Goal: Find specific page/section: Find specific page/section

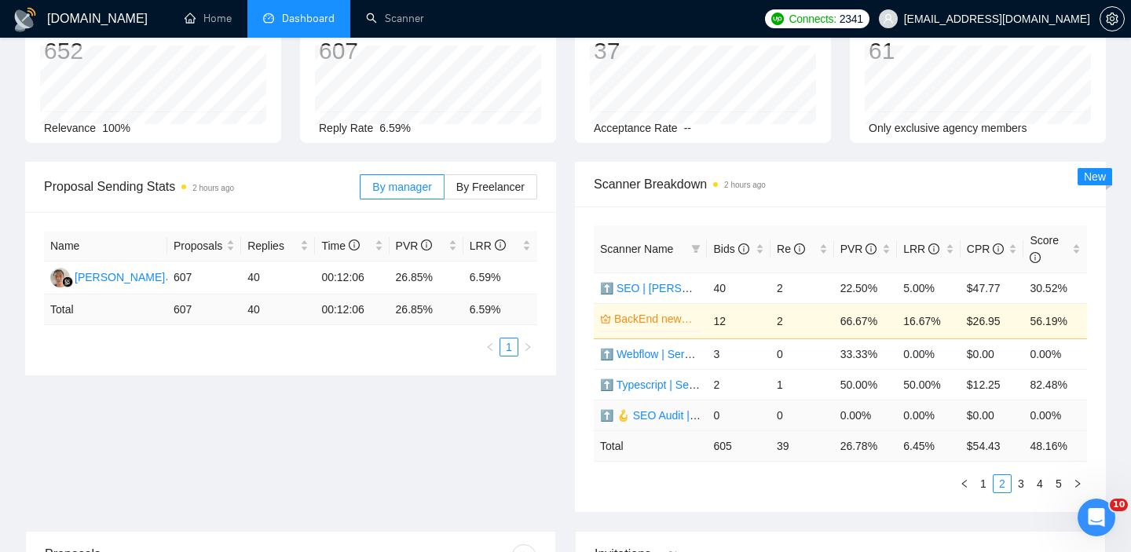
scroll to position [160, 0]
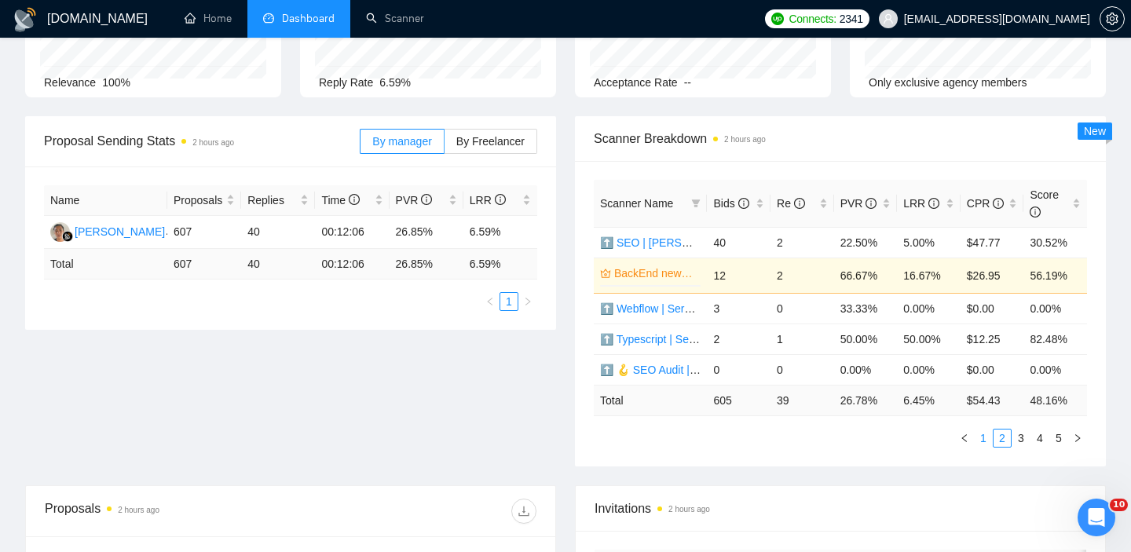
click at [984, 441] on link "1" at bounding box center [983, 438] width 17 height 17
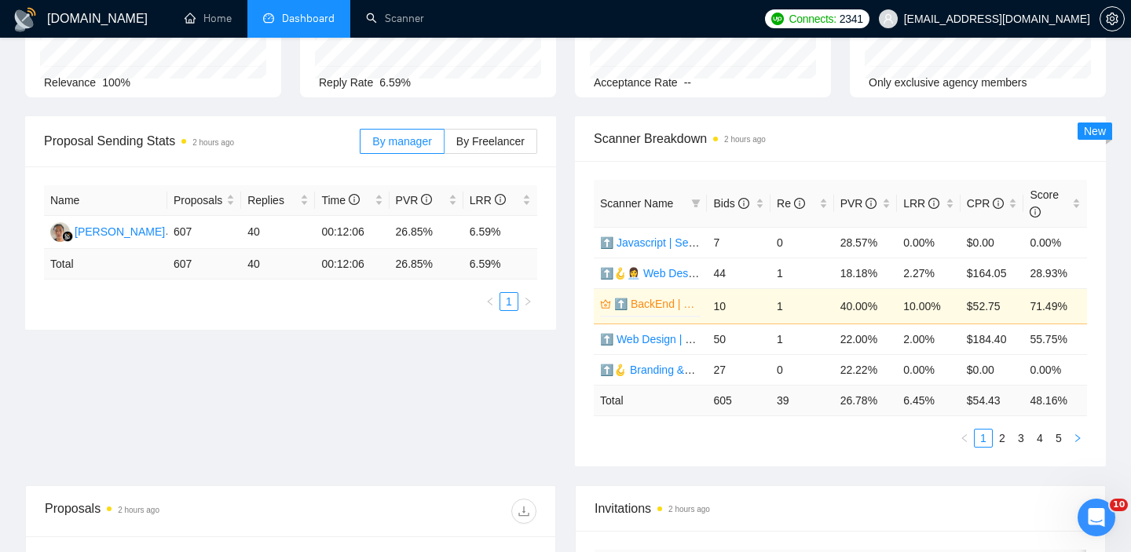
click at [1082, 435] on button "button" at bounding box center [1077, 438] width 19 height 19
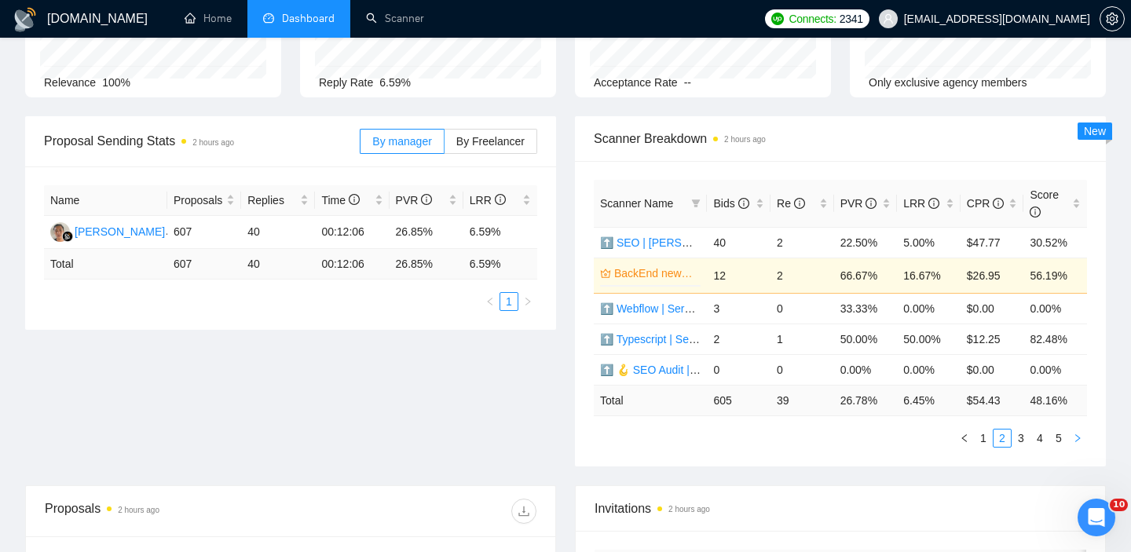
click at [1082, 435] on button "button" at bounding box center [1077, 438] width 19 height 19
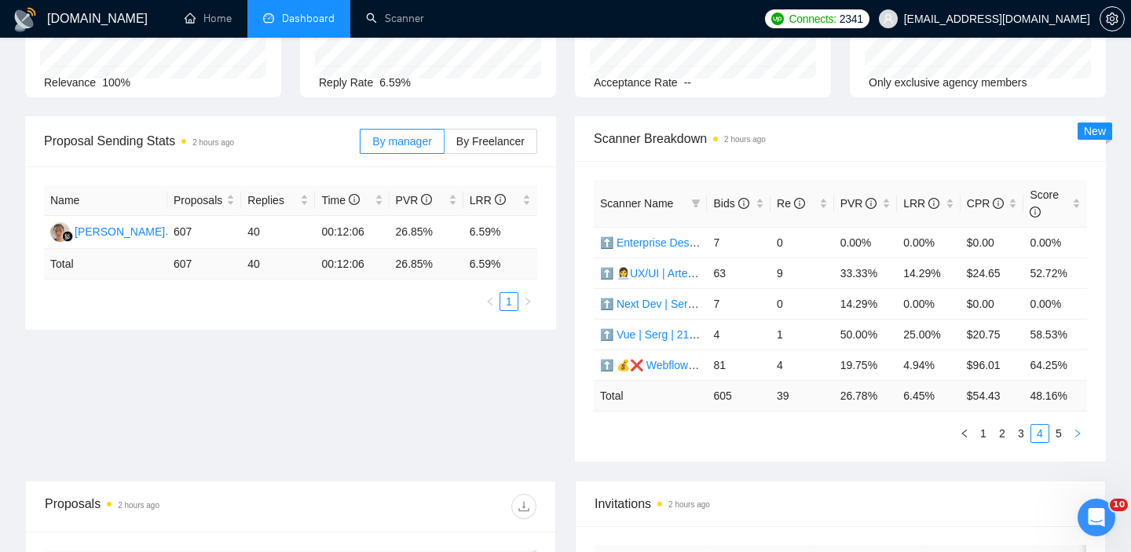
click at [1082, 435] on button "button" at bounding box center [1077, 433] width 19 height 19
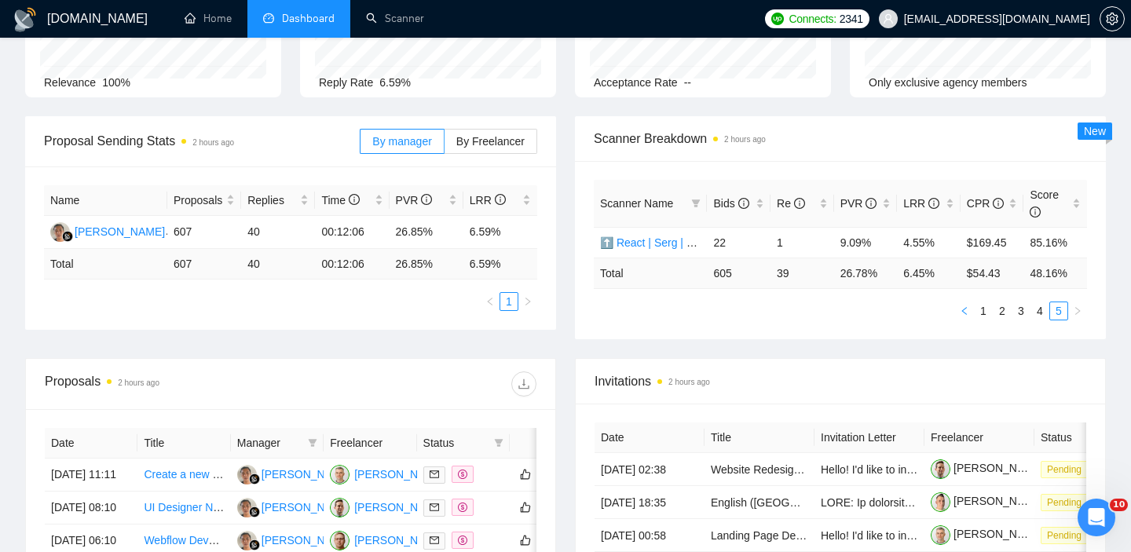
click at [971, 315] on button "button" at bounding box center [964, 311] width 19 height 19
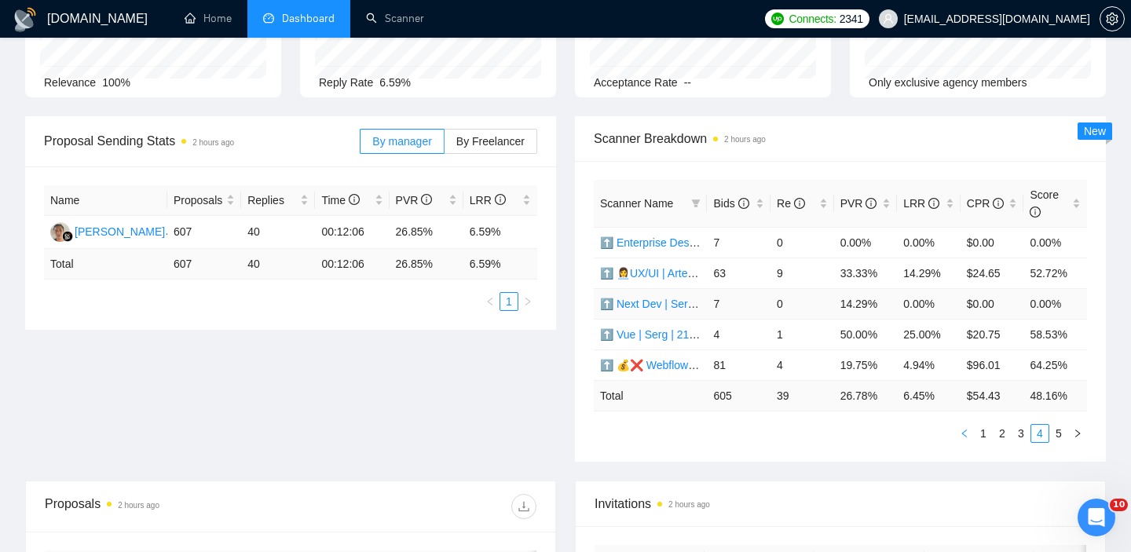
click at [971, 315] on td "$0.00" at bounding box center [993, 303] width 64 height 31
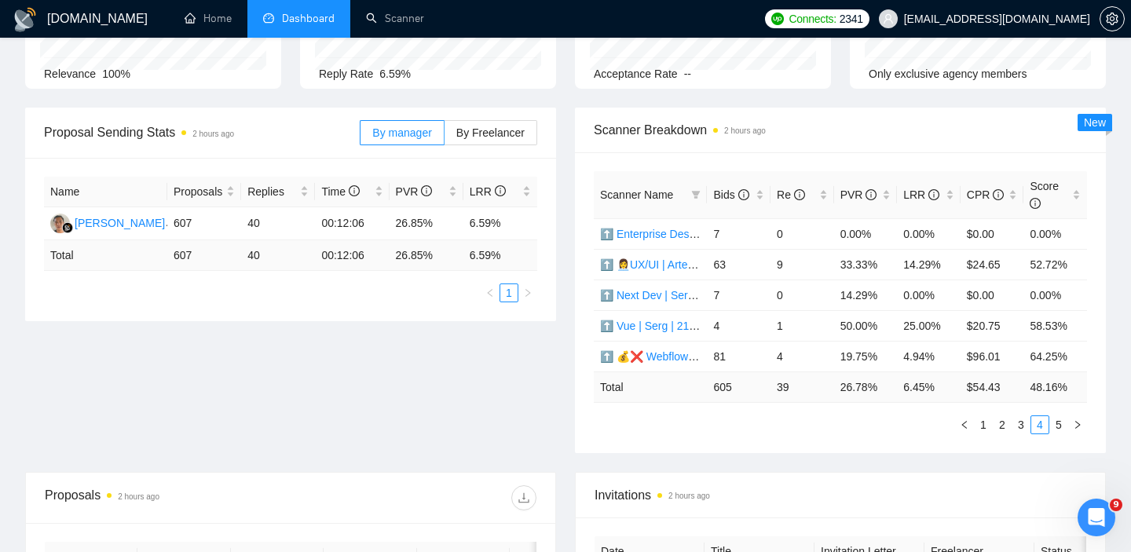
scroll to position [174, 0]
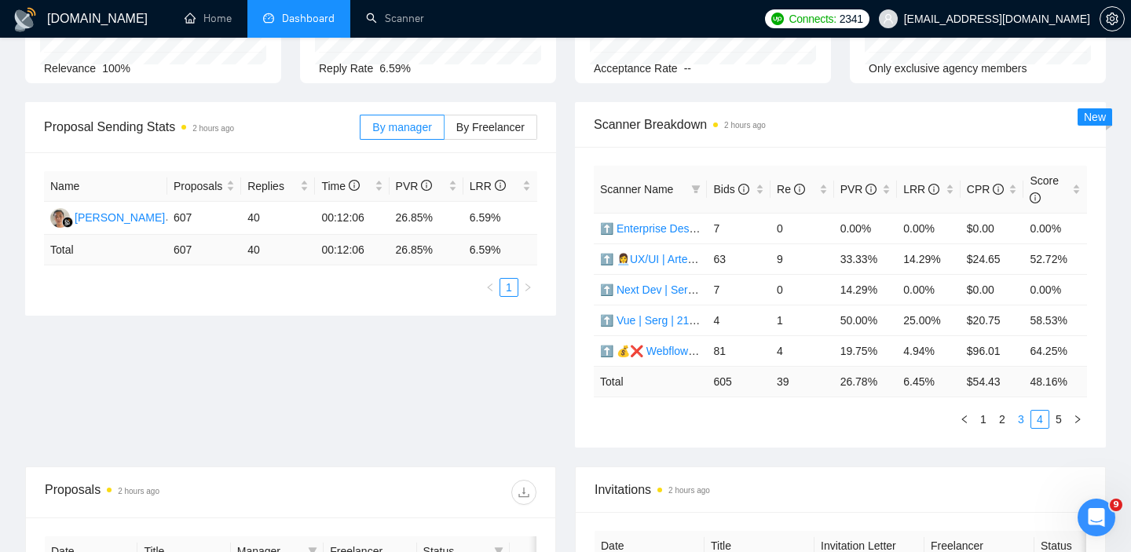
click at [1021, 423] on link "3" at bounding box center [1020, 419] width 17 height 17
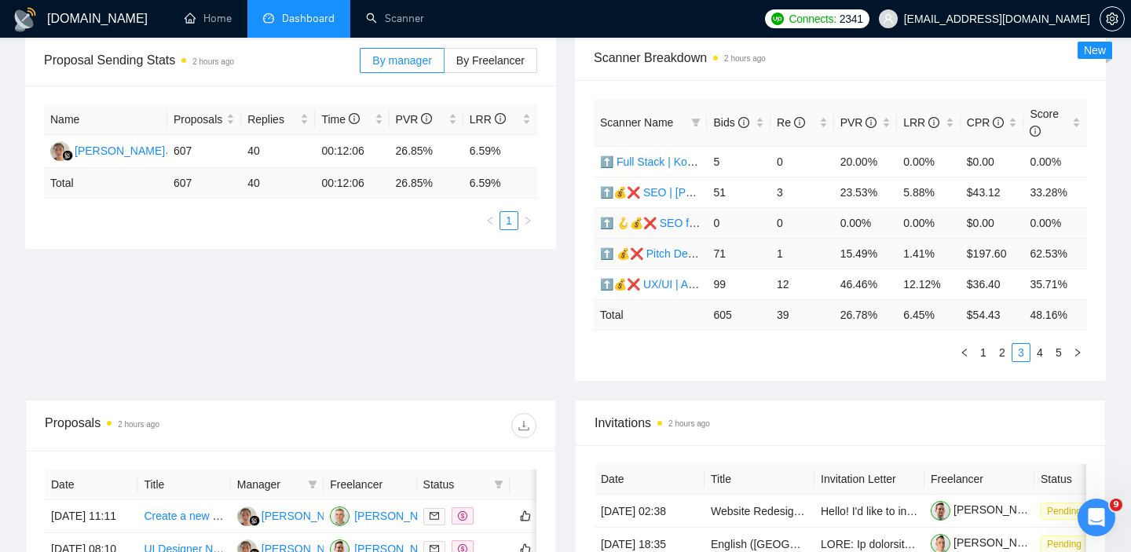
scroll to position [247, 0]
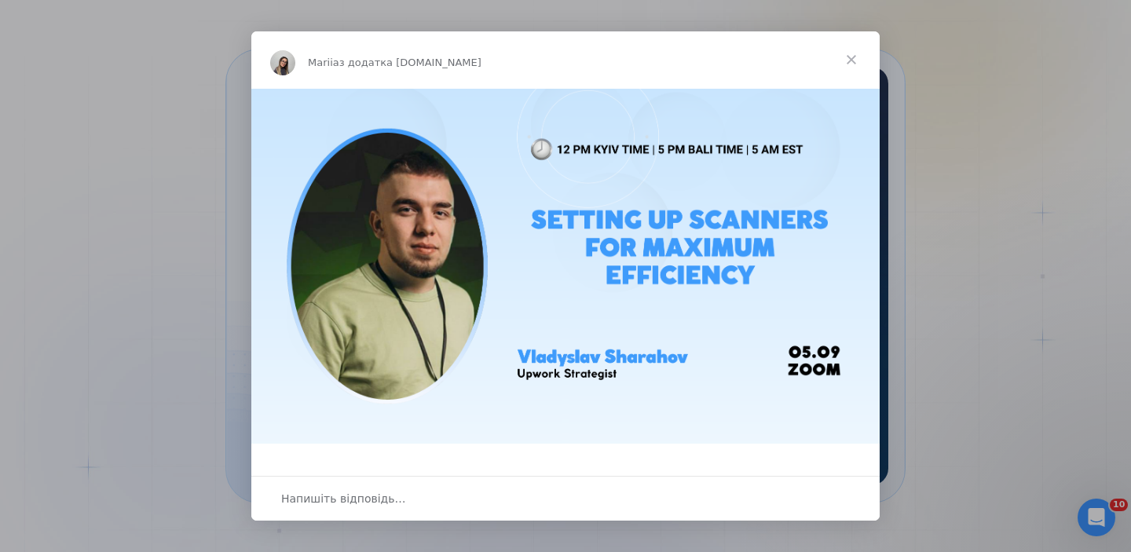
click at [860, 57] on span "Закрити" at bounding box center [851, 59] width 57 height 57
